Goal: Task Accomplishment & Management: Complete application form

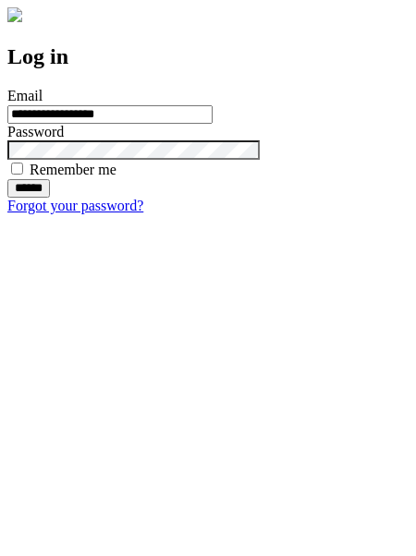
type input "**********"
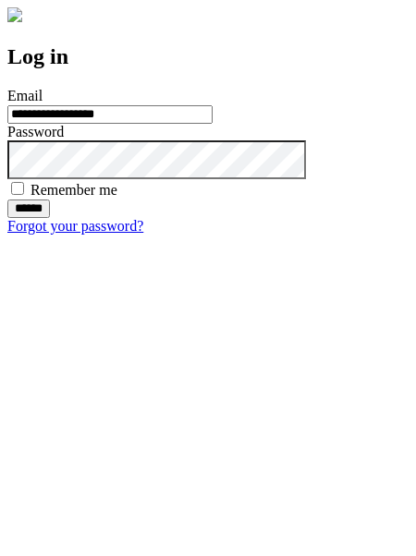
click at [50, 218] on input "******" at bounding box center [28, 209] width 43 height 18
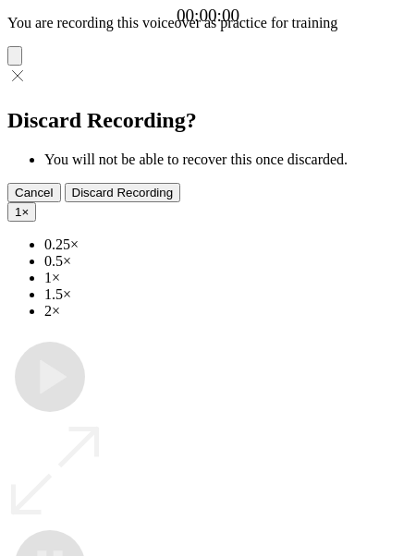
type input "**********"
